Goal: Task Accomplishment & Management: Complete application form

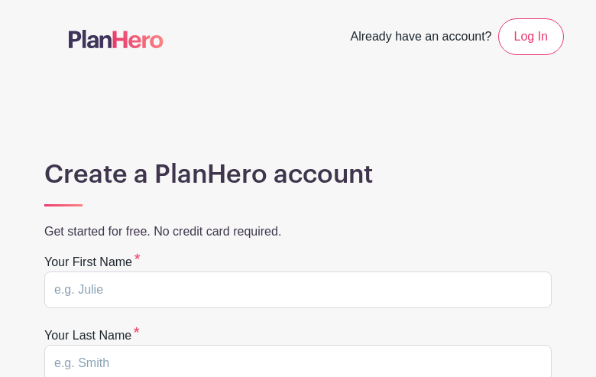
type input "yezuJxyNmVDAjJA"
type input "YjIMFmVrCWuBEfVf"
type input "[EMAIL_ADDRESS][DOMAIN_NAME]"
